Goal: Task Accomplishment & Management: Use online tool/utility

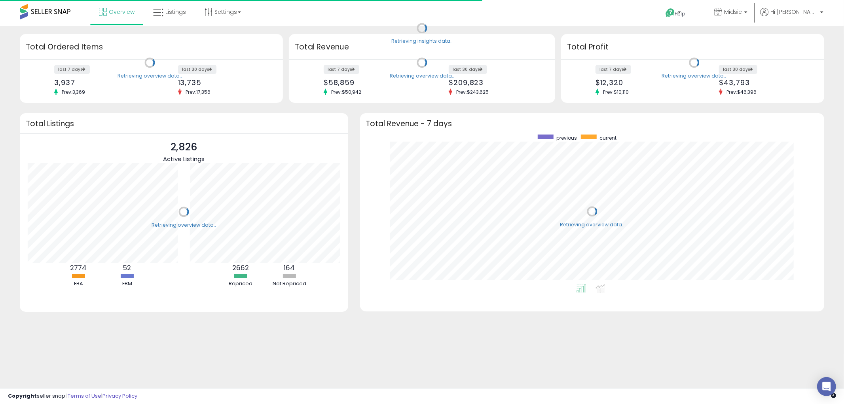
scroll to position [149, 449]
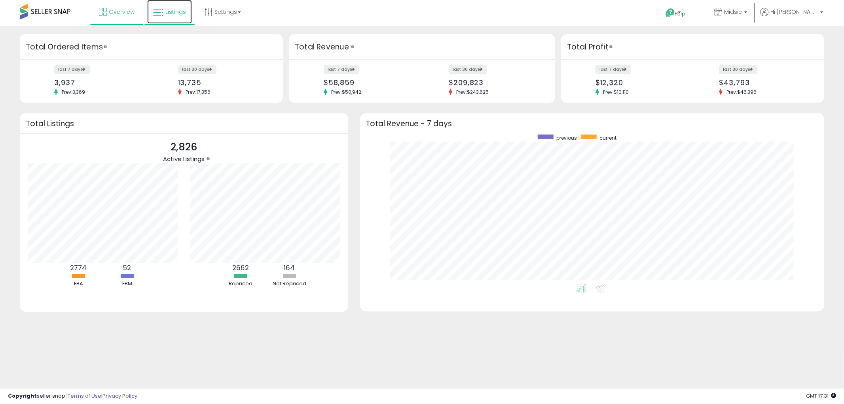
click at [175, 9] on span "Listings" at bounding box center [175, 12] width 21 height 8
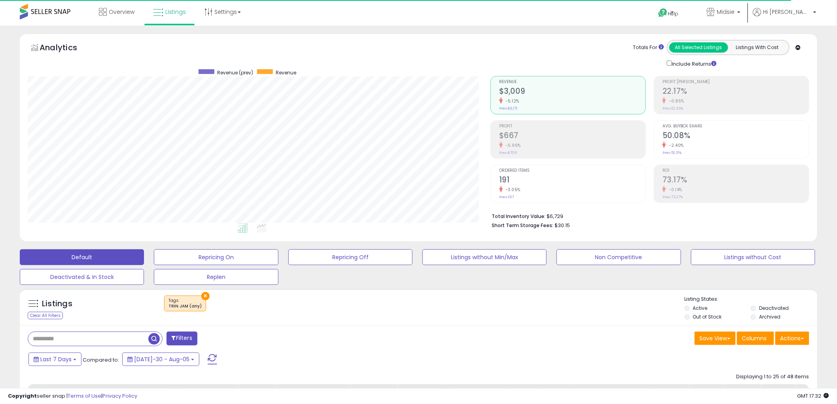
scroll to position [162, 463]
click at [201, 298] on button "×" at bounding box center [205, 296] width 8 height 8
click at [108, 334] on input "text" at bounding box center [88, 339] width 120 height 14
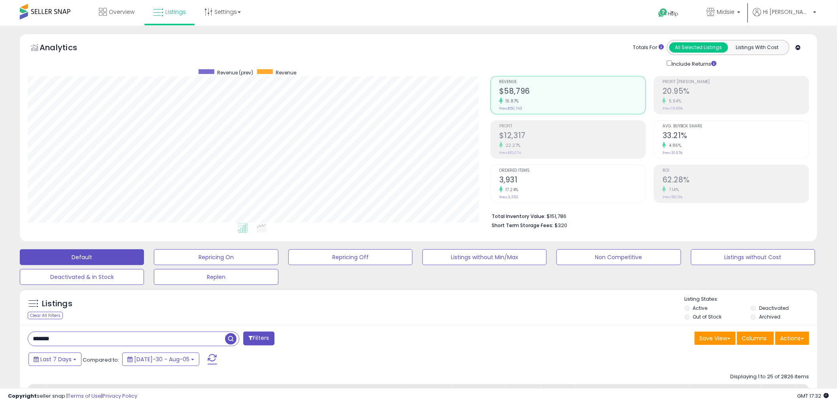
type input "*******"
click at [261, 228] on icon at bounding box center [262, 228] width 10 height 9
click at [54, 359] on span "Last 7 Days" at bounding box center [55, 359] width 31 height 8
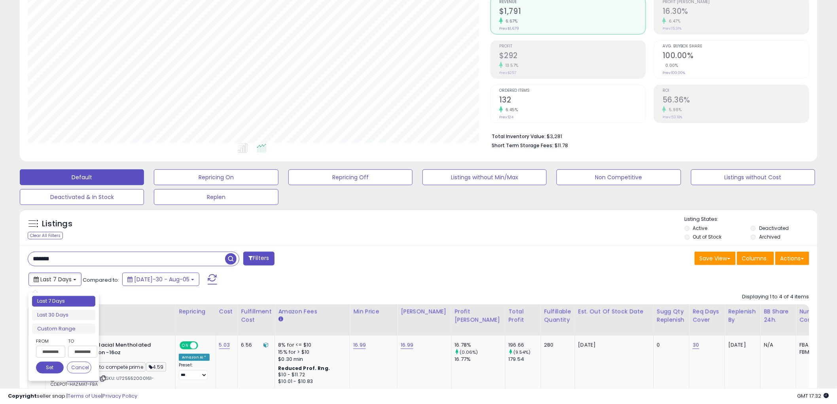
scroll to position [88, 0]
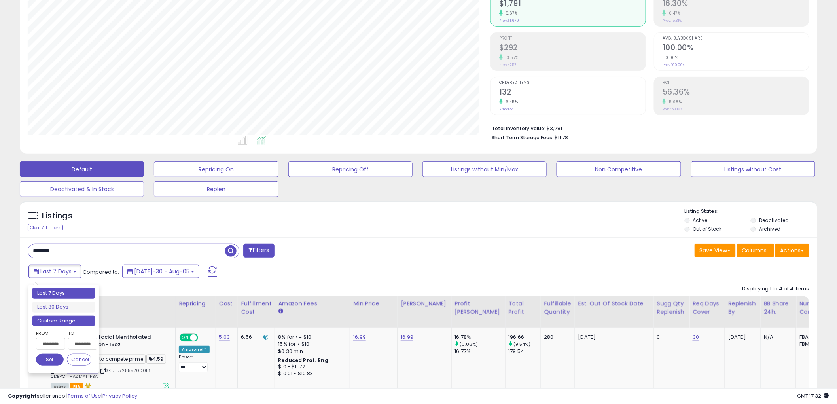
click at [69, 320] on li "Custom Range" at bounding box center [63, 321] width 63 height 11
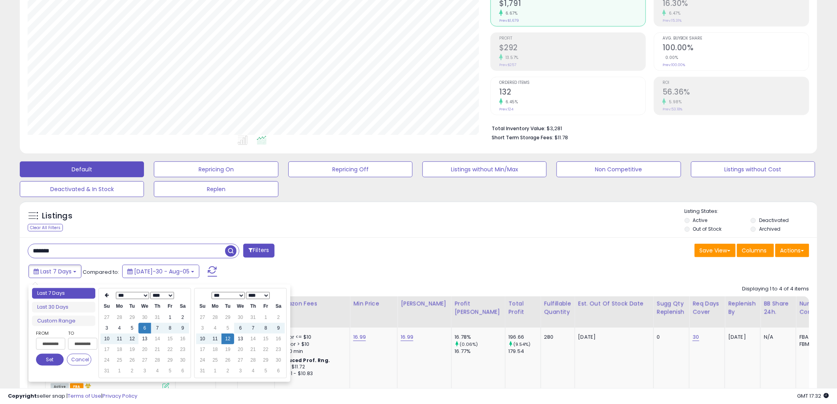
click at [137, 294] on select "*** *** *** *** *** *** *** ***" at bounding box center [132, 295] width 33 height 7
click at [180, 317] on td "1" at bounding box center [182, 317] width 13 height 11
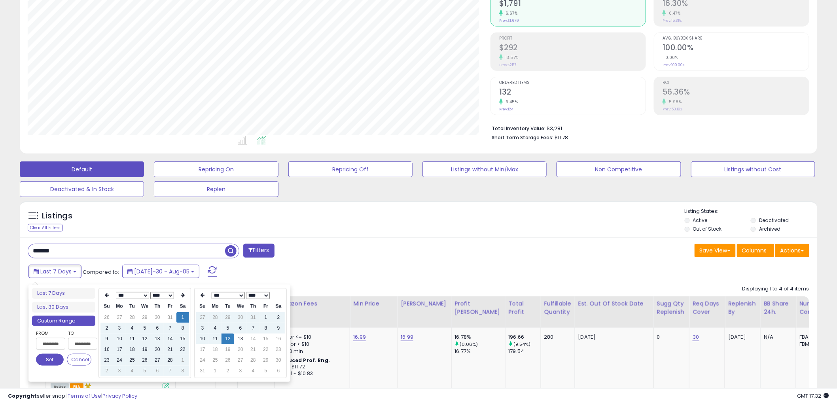
type input "**********"
click at [53, 359] on button "Set" at bounding box center [50, 360] width 28 height 12
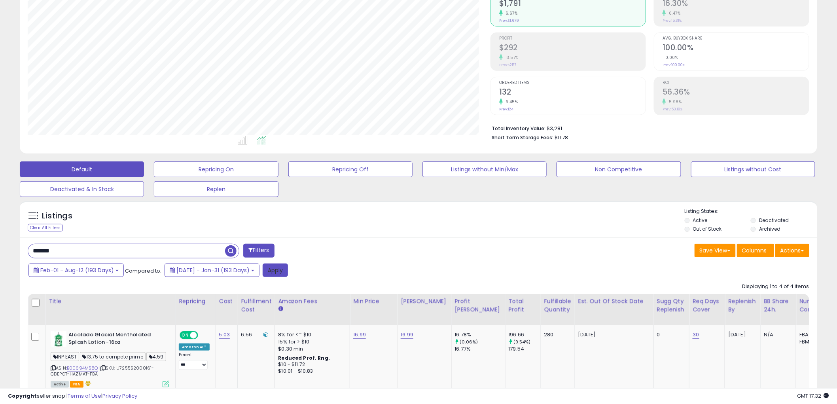
click at [282, 270] on button "Apply" at bounding box center [275, 269] width 25 height 13
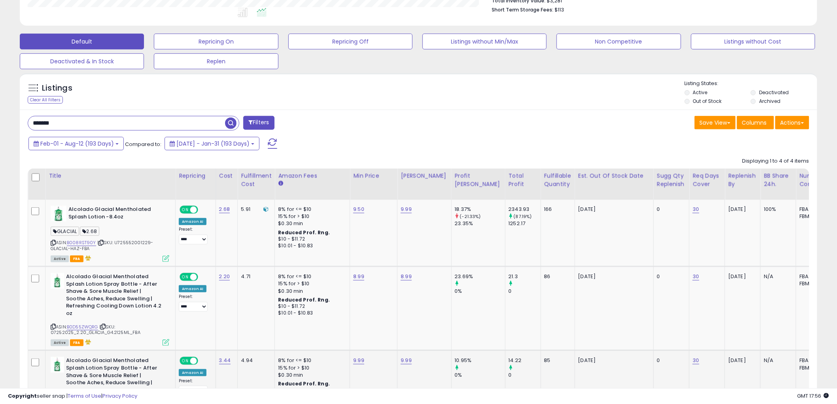
scroll to position [208, 0]
